Goal: Task Accomplishment & Management: Use online tool/utility

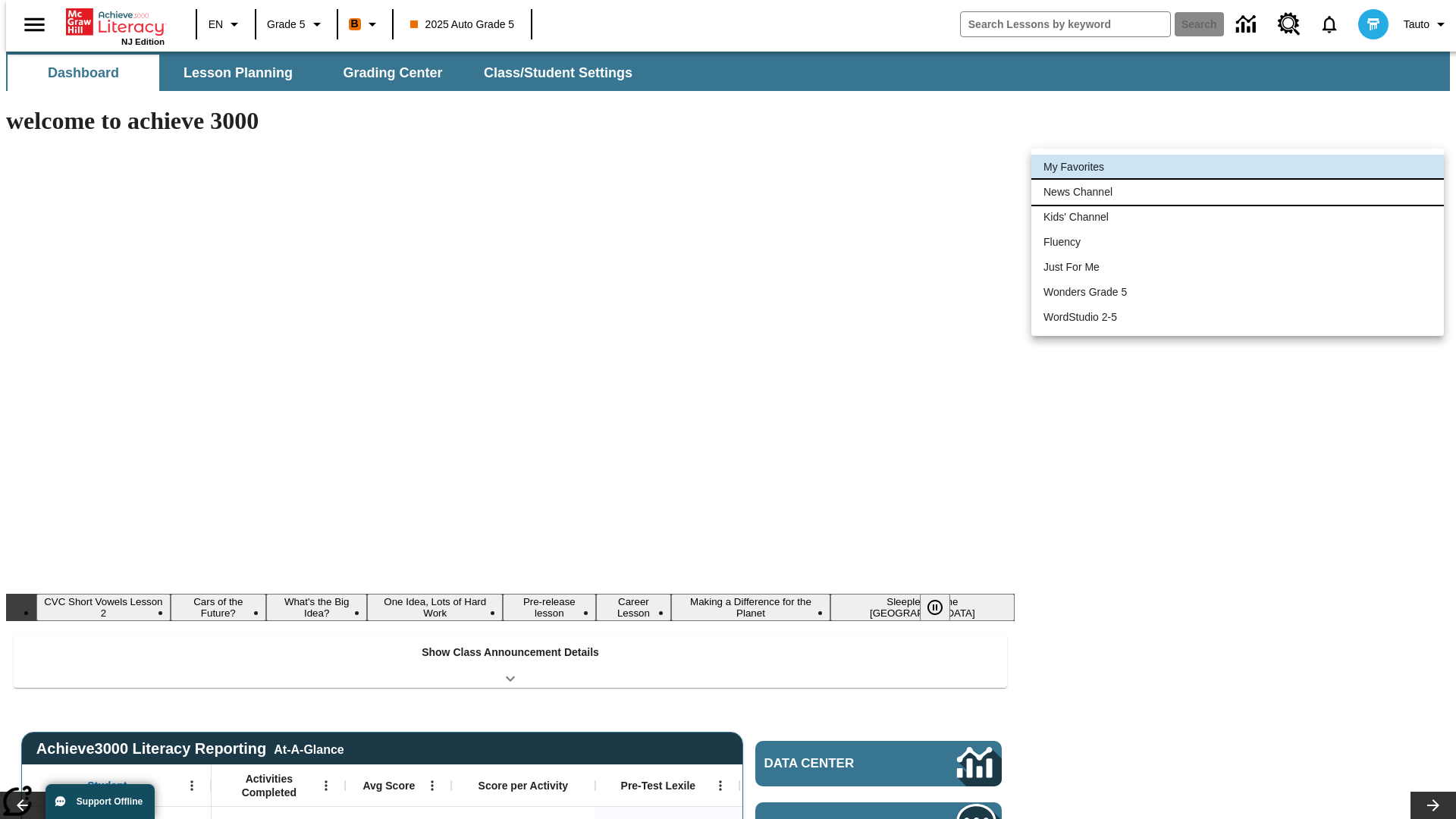
click at [1237, 192] on li "News Channel" at bounding box center [1237, 191] width 412 height 25
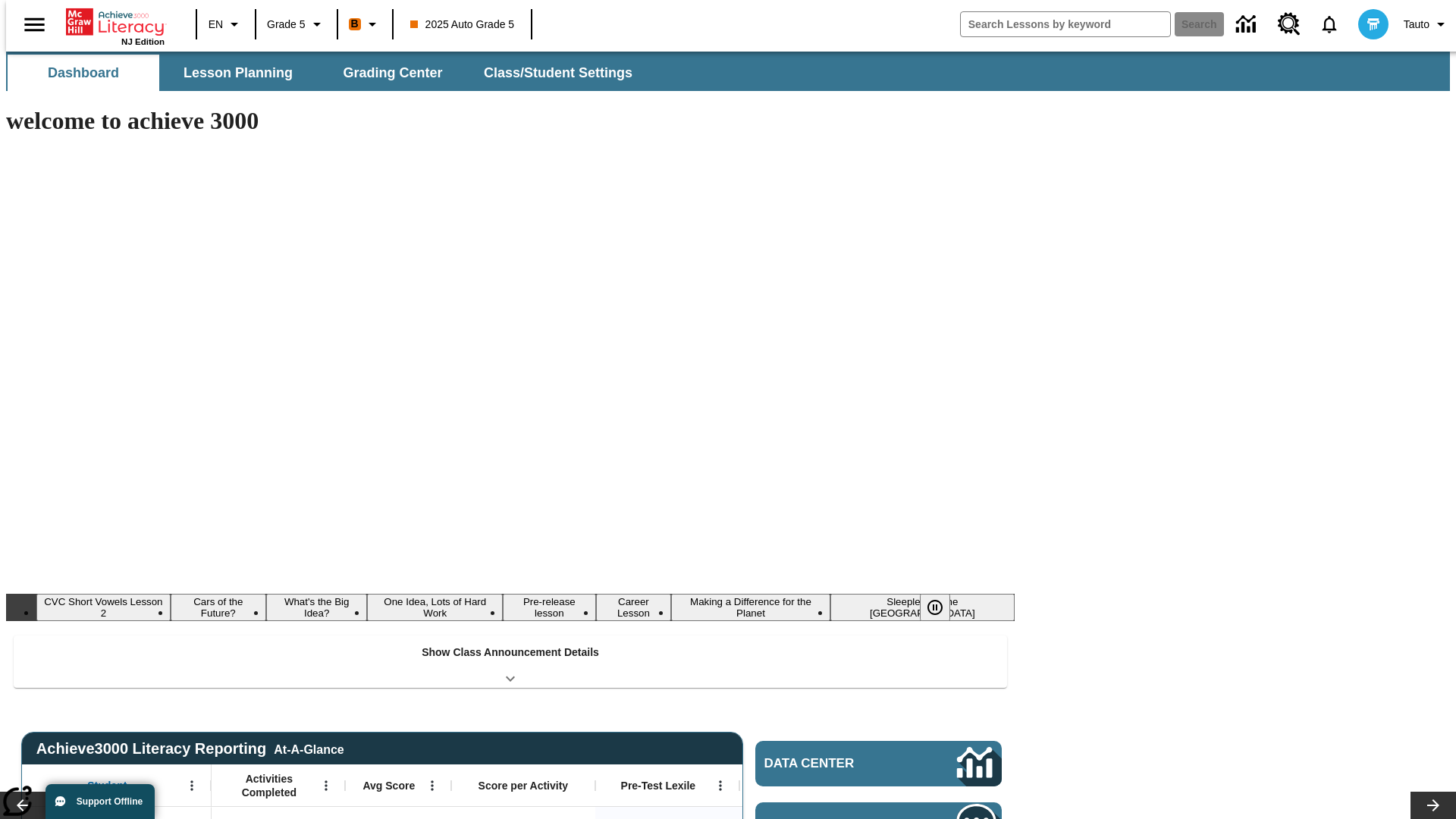
type input "120"
type input "Born to Dirt Bike"
click at [1190, 25] on button "Search" at bounding box center [1200, 24] width 49 height 25
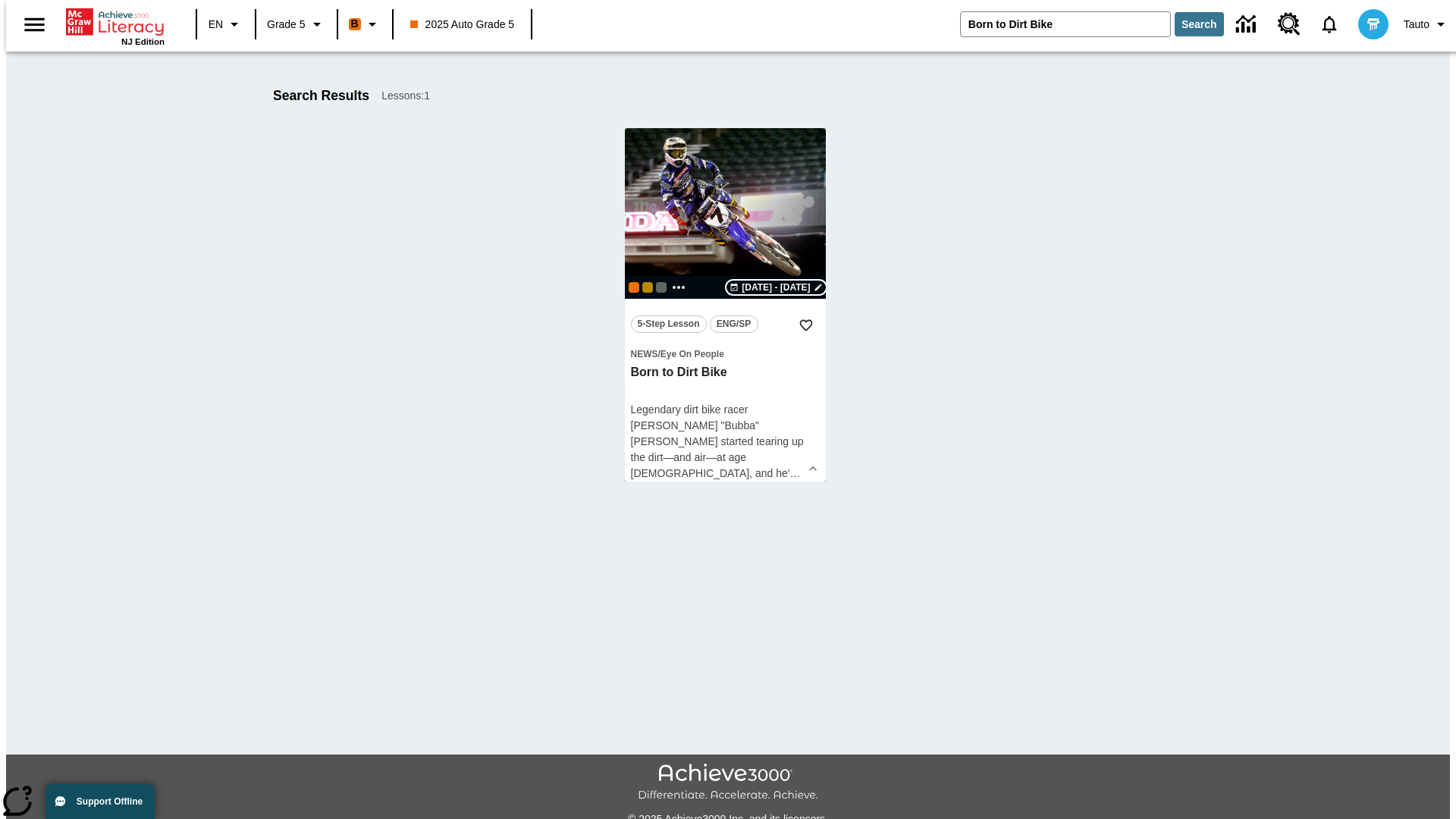
click at [777, 288] on span "[DATE] - [DATE]" at bounding box center [775, 288] width 68 height 14
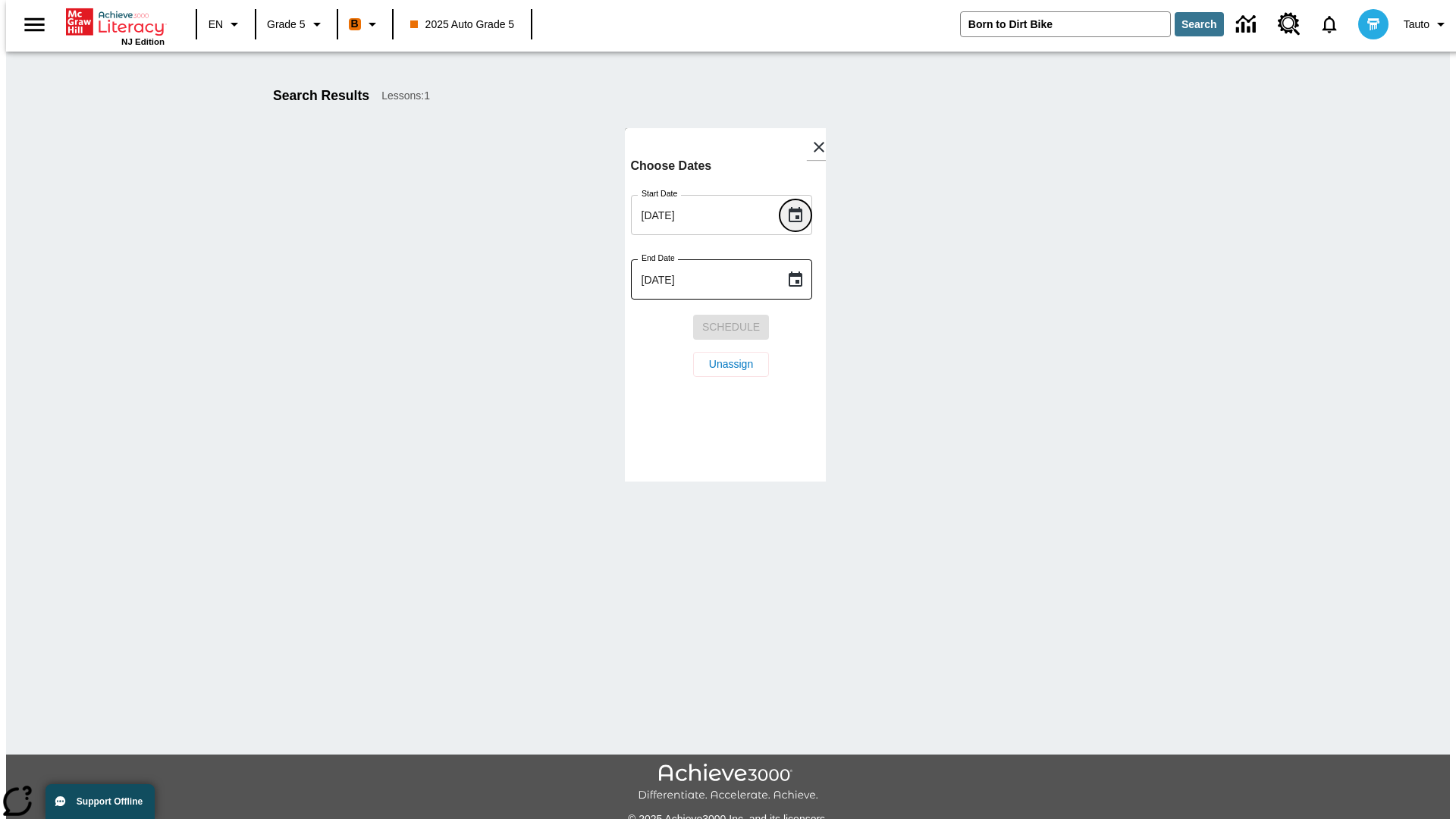
click at [800, 215] on icon "Choose date, selected date is Sep 10, 2025" at bounding box center [796, 214] width 14 height 15
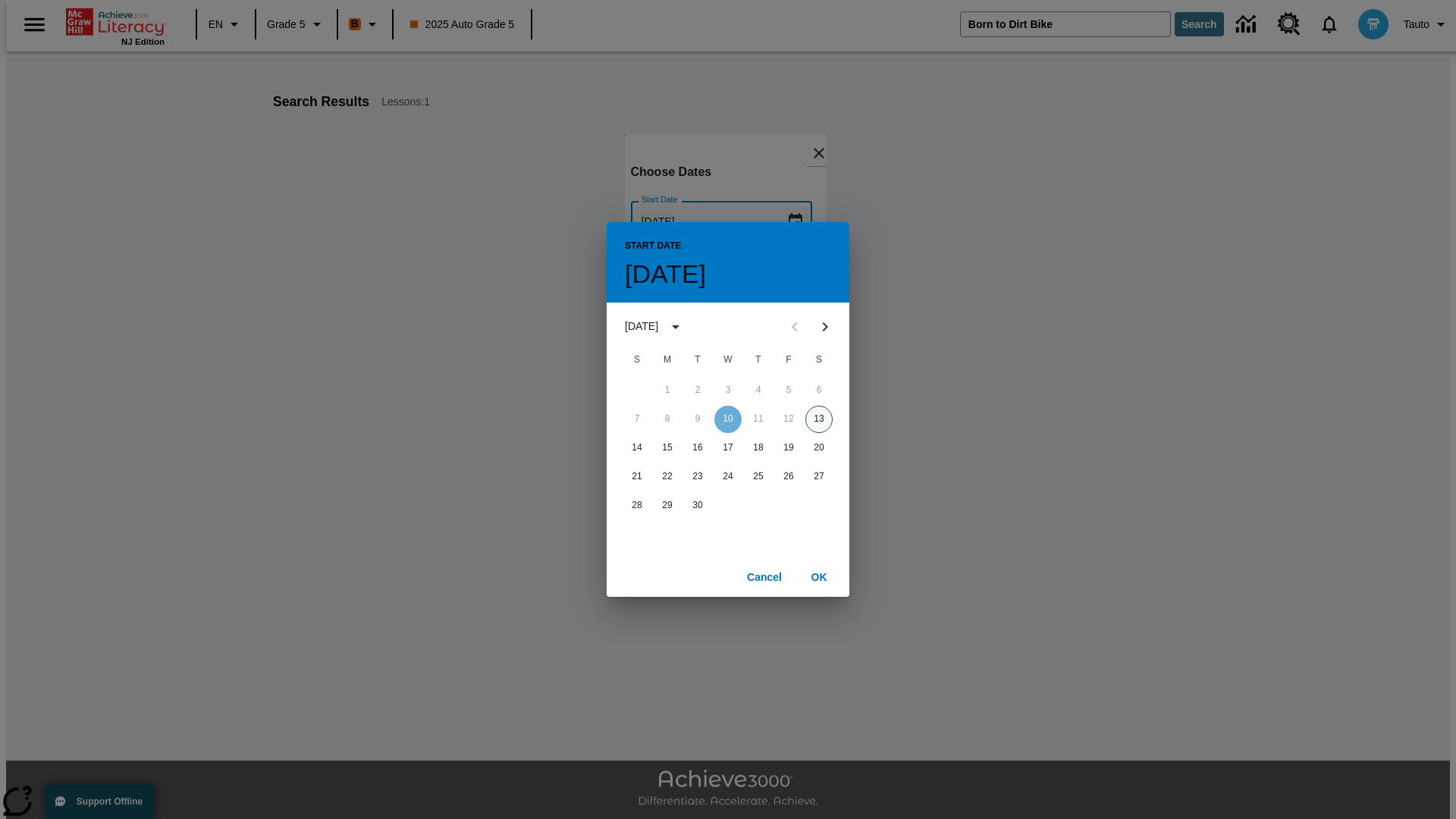
click at [819, 419] on button "13" at bounding box center [819, 420] width 28 height 28
click at [819, 577] on button "OK" at bounding box center [818, 578] width 48 height 28
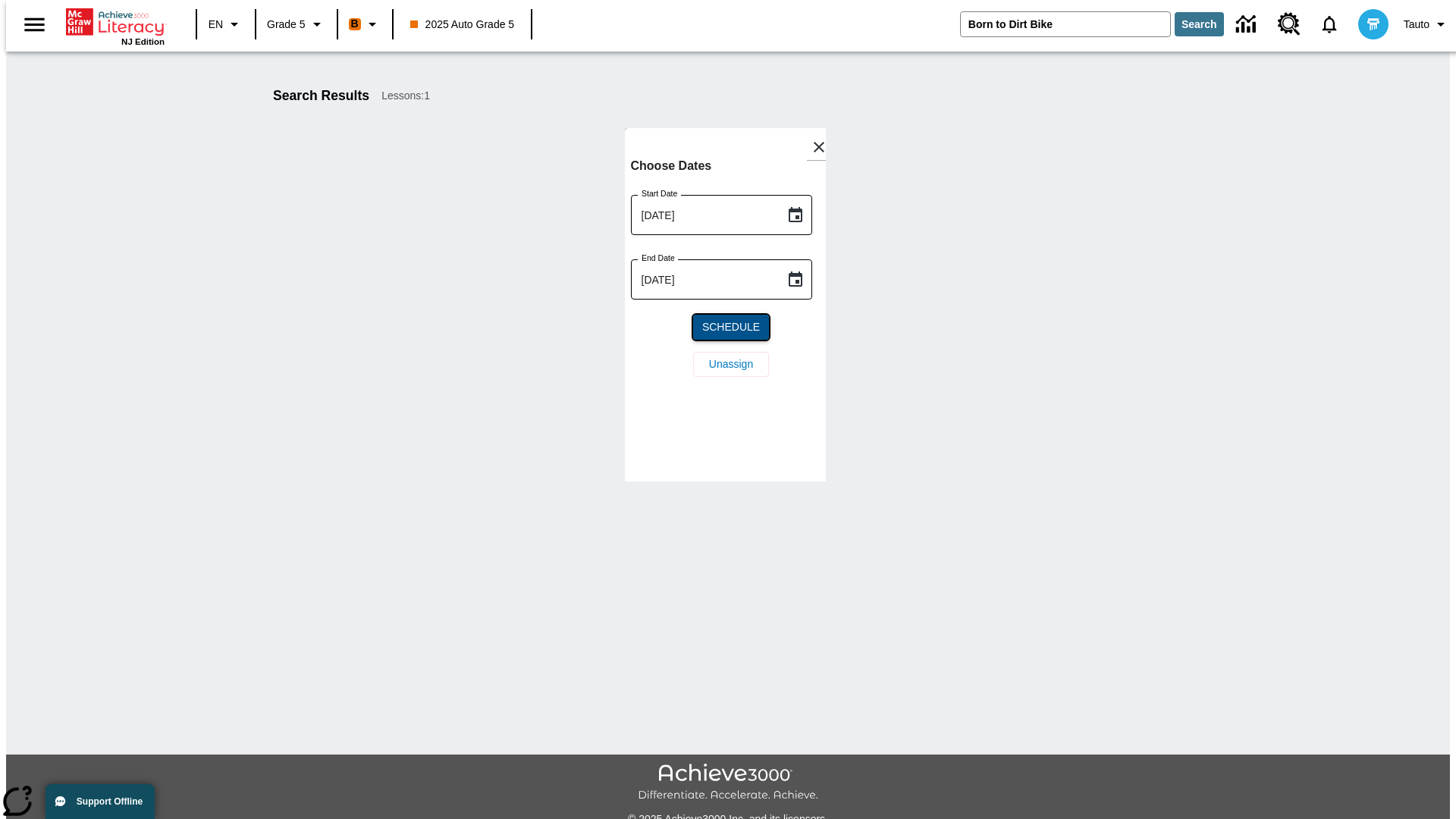
click at [725, 327] on span "Schedule" at bounding box center [730, 327] width 57 height 16
